Goal: Find specific page/section: Find specific page/section

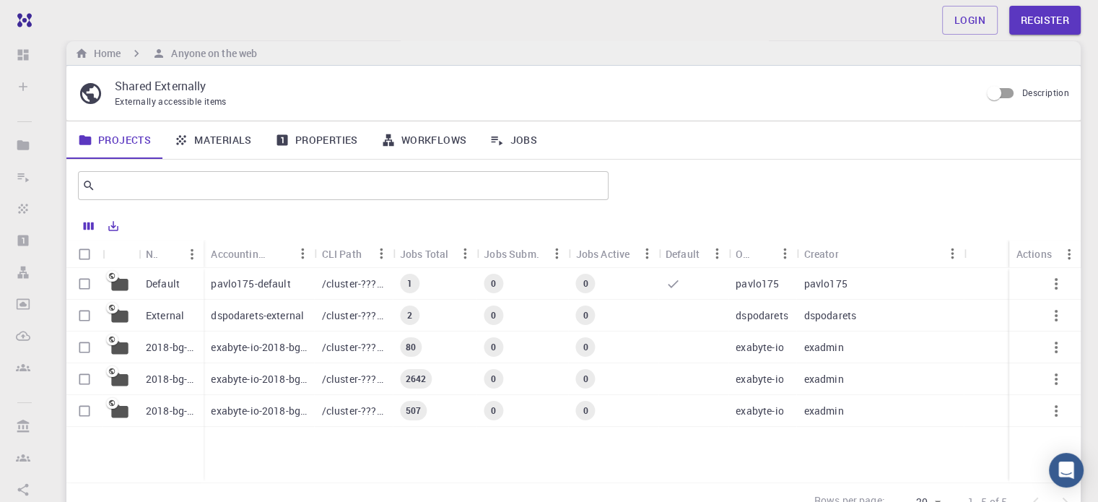
scroll to position [10, 0]
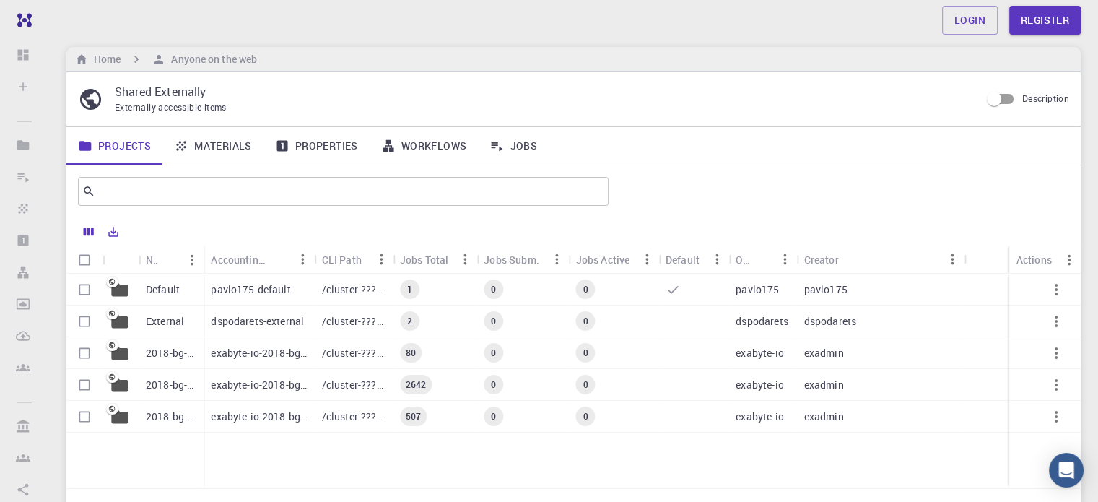
click at [228, 147] on link "Materials" at bounding box center [212, 146] width 101 height 38
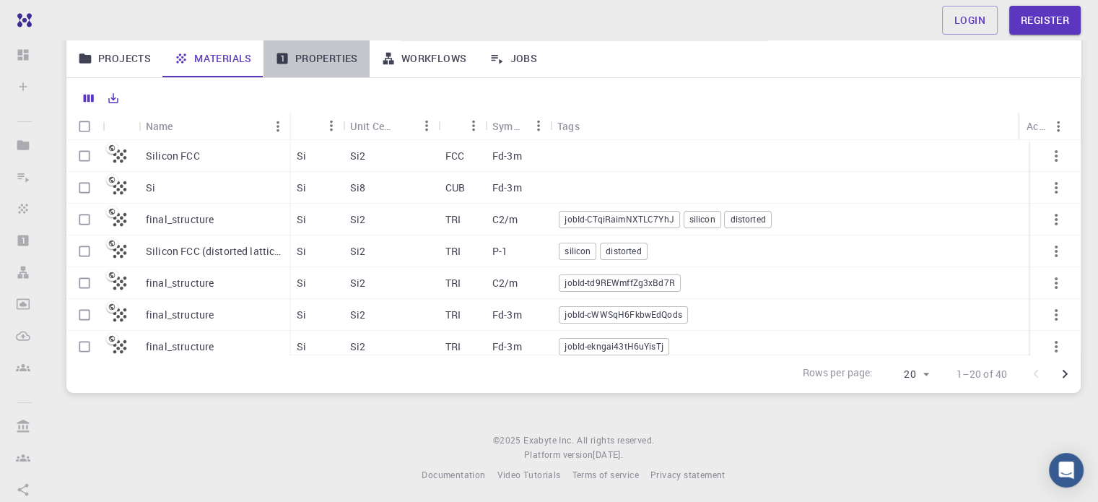
click at [322, 71] on link "Properties" at bounding box center [317, 59] width 106 height 38
